Goal: Information Seeking & Learning: Understand process/instructions

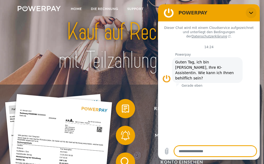
click at [249, 12] on icon "Schließen" at bounding box center [251, 13] width 4 height 2
type textarea "*"
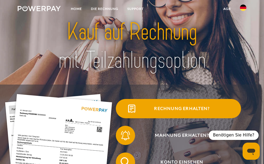
click at [189, 110] on span "Rechnung erhalten?" at bounding box center [182, 108] width 118 height 19
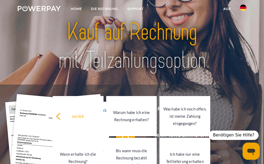
click at [227, 68] on div at bounding box center [131, 46] width 211 height 76
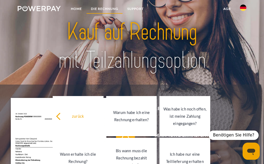
click at [104, 8] on link "DIE RECHNUNG" at bounding box center [104, 9] width 36 height 10
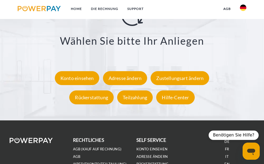
scroll to position [825, 0]
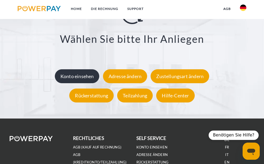
click at [84, 76] on div "Konto einsehen" at bounding box center [77, 76] width 45 height 14
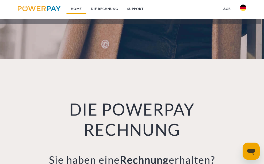
click at [76, 7] on link "Home" at bounding box center [76, 9] width 20 height 10
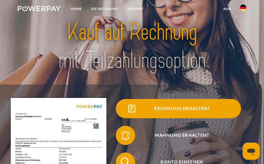
click at [186, 109] on span "Rechnung erhalten?" at bounding box center [182, 108] width 118 height 19
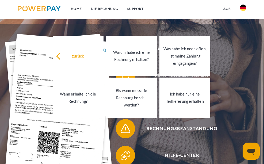
scroll to position [62, 0]
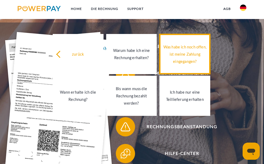
click at [185, 59] on div "Was habe ich noch offen, ist meine Zahlung eingegangen?" at bounding box center [185, 54] width 44 height 22
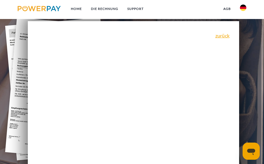
scroll to position [75, 0]
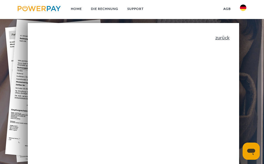
click at [227, 40] on link "zurück" at bounding box center [222, 37] width 14 height 5
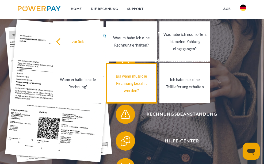
click at [134, 83] on div "Bis wann muss die Rechnung bezahlt werden?" at bounding box center [131, 83] width 44 height 22
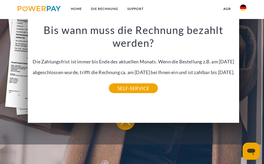
scroll to position [124, 0]
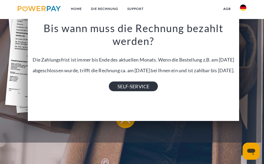
click at [136, 91] on link "SELF-SERVICE" at bounding box center [133, 86] width 49 height 10
